Goal: Task Accomplishment & Management: Manage account settings

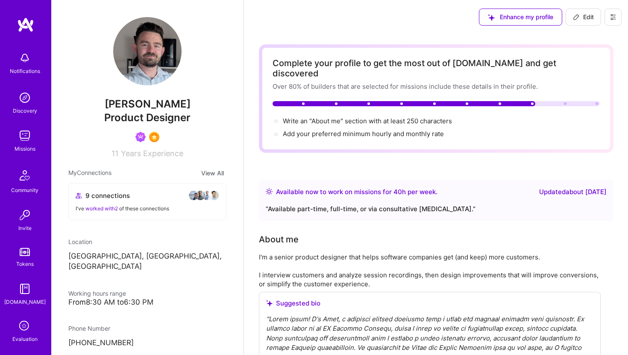
click at [29, 134] on img at bounding box center [24, 135] width 17 height 17
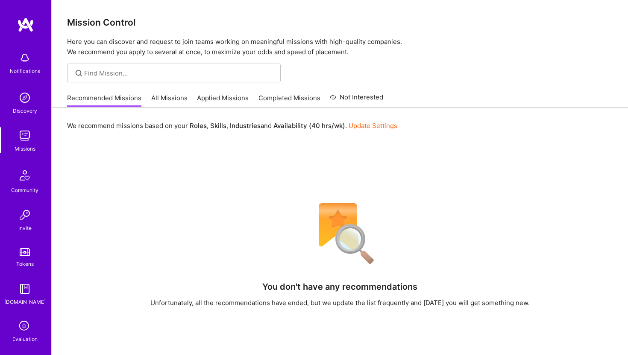
click at [220, 96] on link "Applied Missions" at bounding box center [223, 101] width 52 height 14
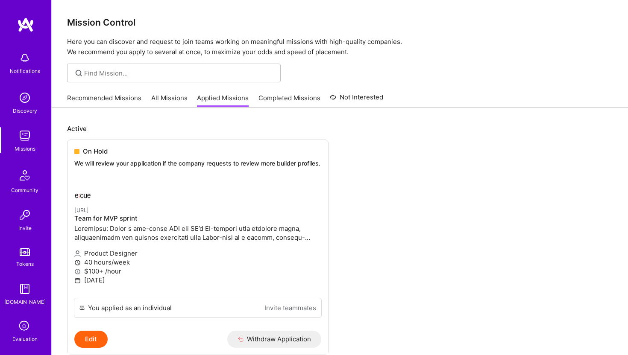
scroll to position [34, 0]
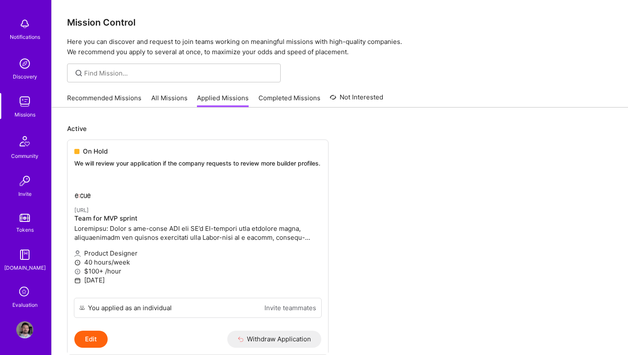
click at [24, 333] on img at bounding box center [24, 330] width 17 height 17
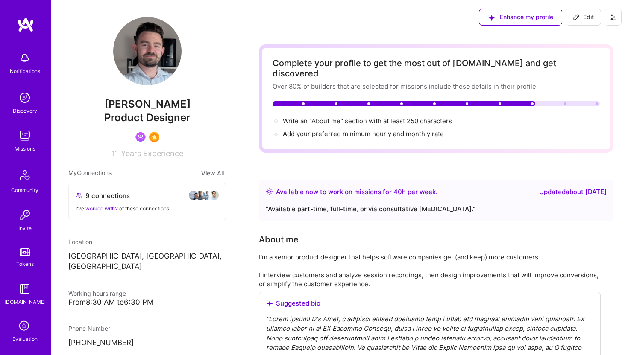
click at [26, 329] on icon at bounding box center [25, 327] width 16 height 16
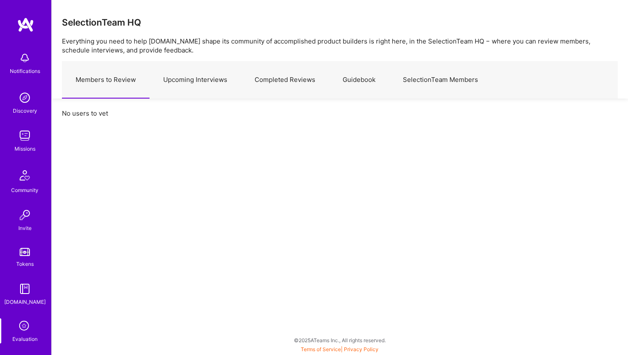
scroll to position [34, 0]
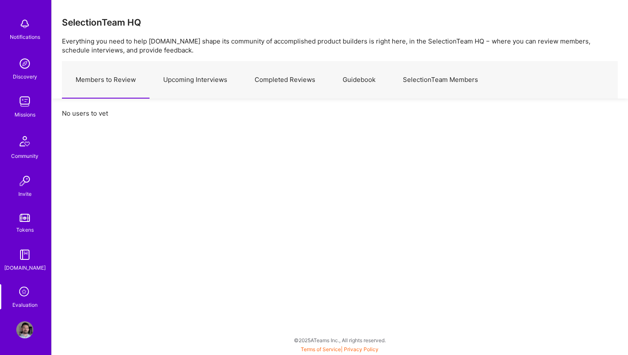
click at [24, 331] on img at bounding box center [24, 330] width 17 height 17
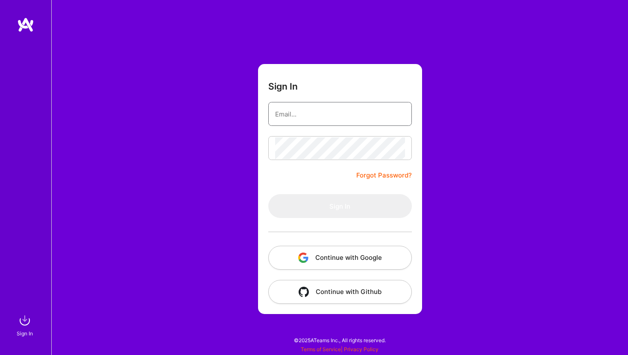
type input "[EMAIL_ADDRESS][DOMAIN_NAME]"
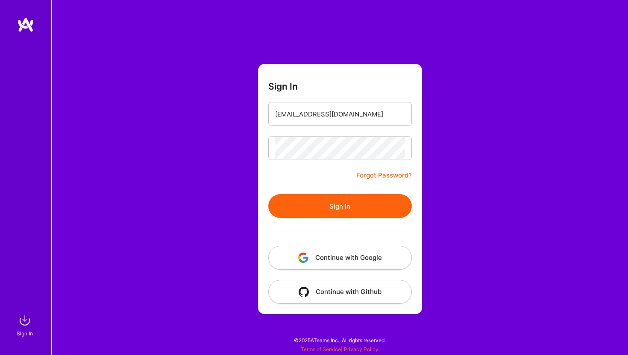
click at [339, 254] on button "Continue with Google" at bounding box center [340, 258] width 144 height 24
